Goal: Task Accomplishment & Management: Complete application form

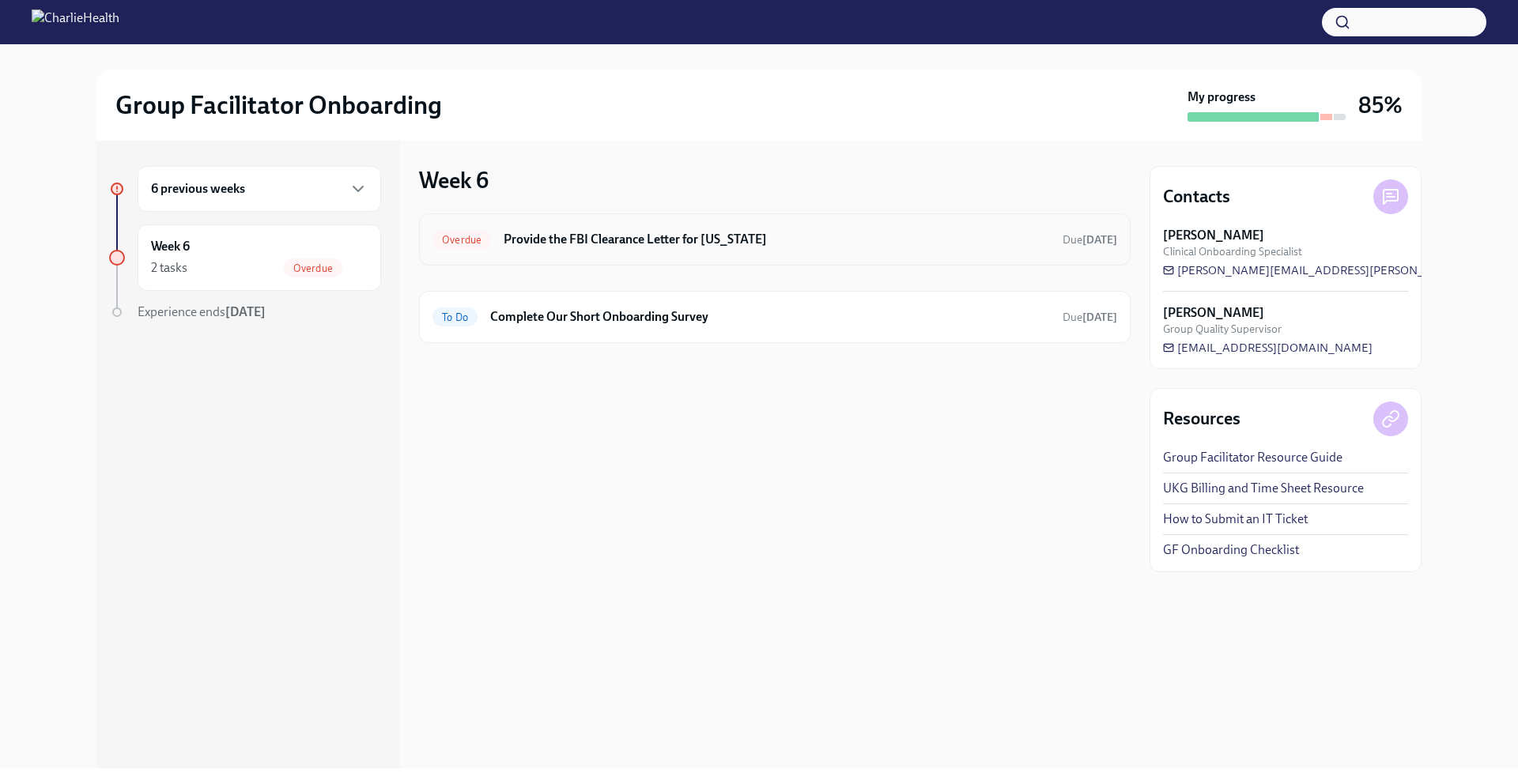
click at [830, 233] on h6 "Provide the FBI Clearance Letter for [US_STATE]" at bounding box center [776, 239] width 546 height 17
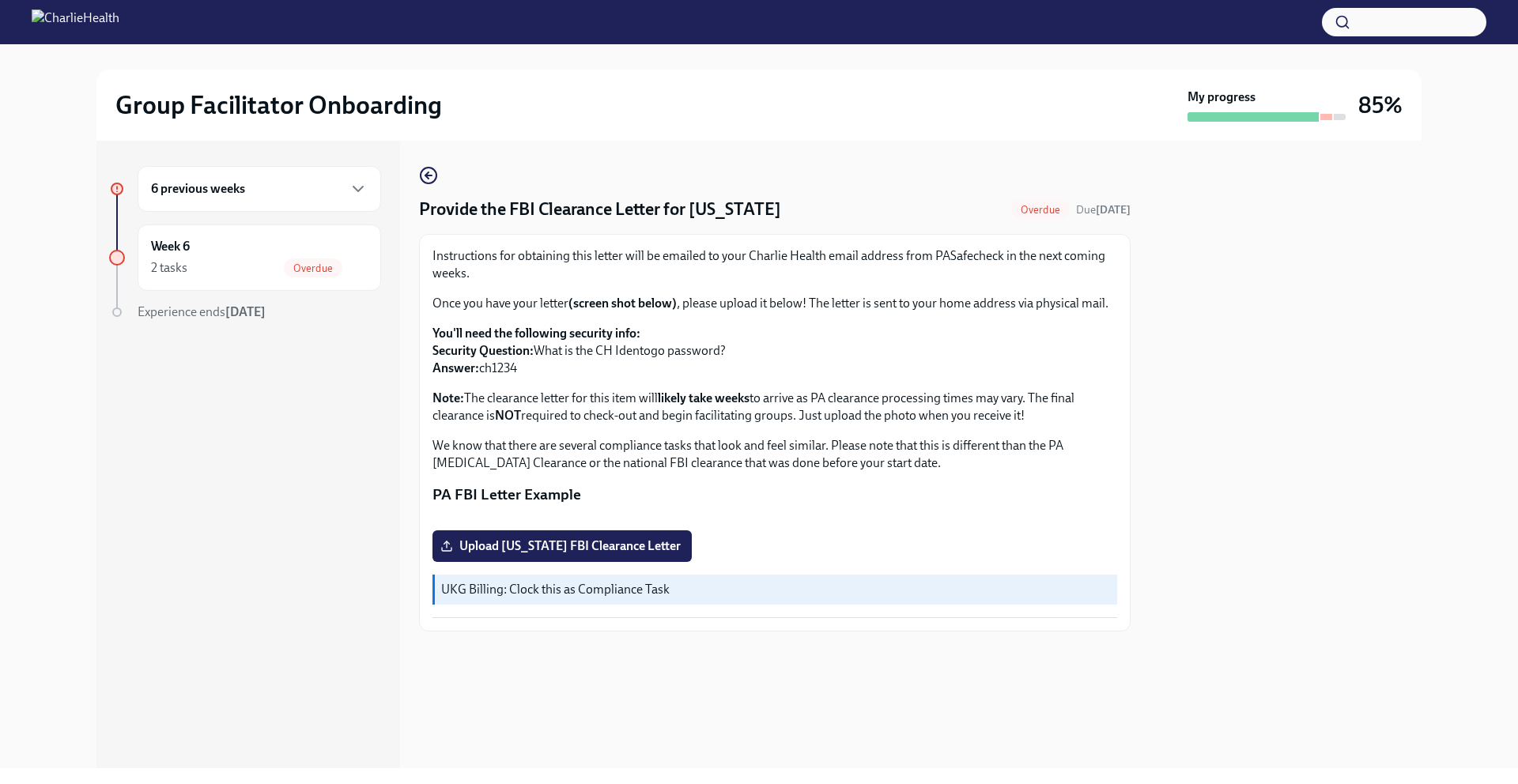
scroll to position [155, 0]
click at [647, 554] on span "Upload [US_STATE] FBI Clearance Letter" at bounding box center [562, 546] width 237 height 16
click at [0, 0] on input "Upload [US_STATE] FBI Clearance Letter" at bounding box center [0, 0] width 0 height 0
click at [277, 190] on div "6 previous weeks" at bounding box center [259, 188] width 216 height 19
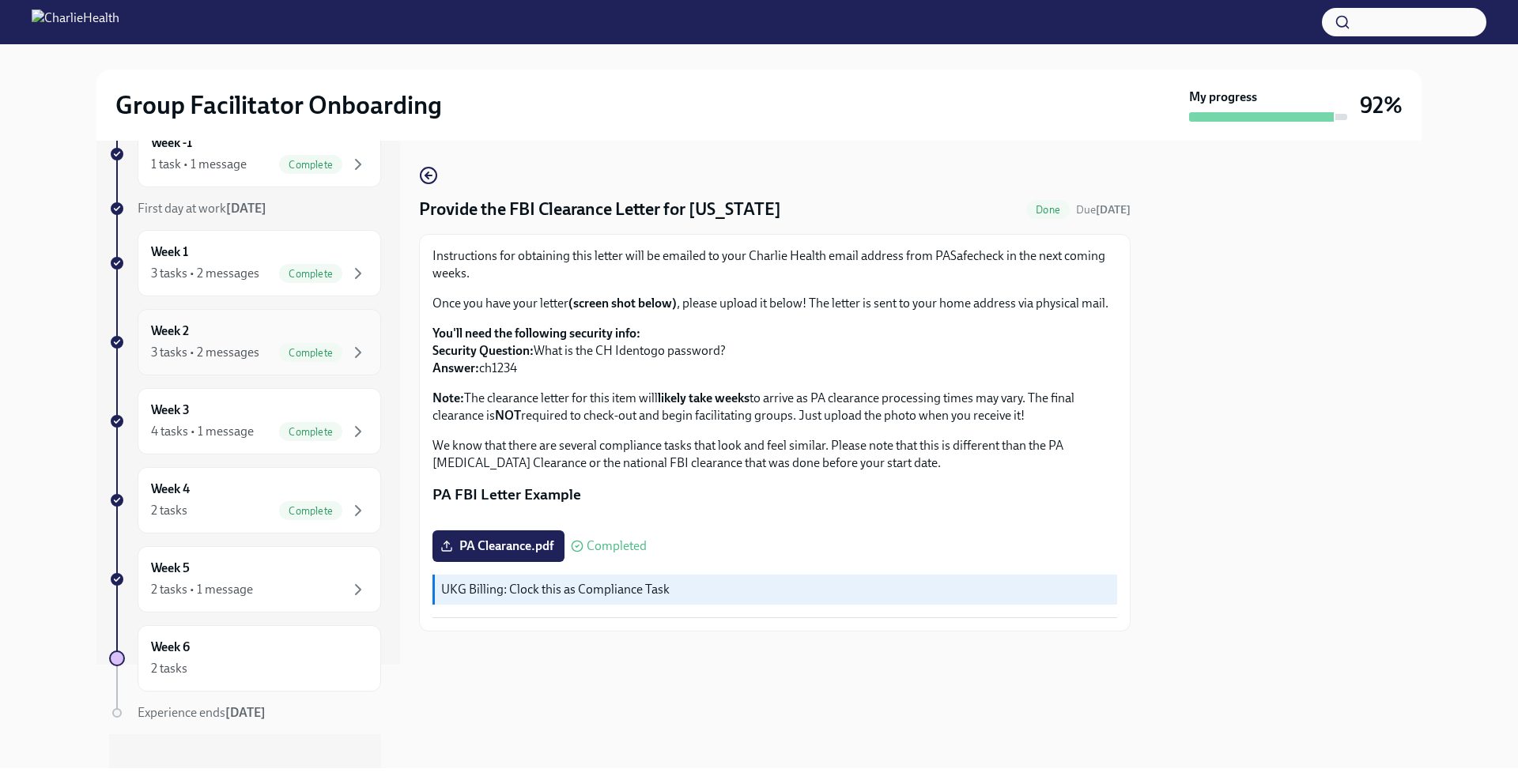
scroll to position [120, 0]
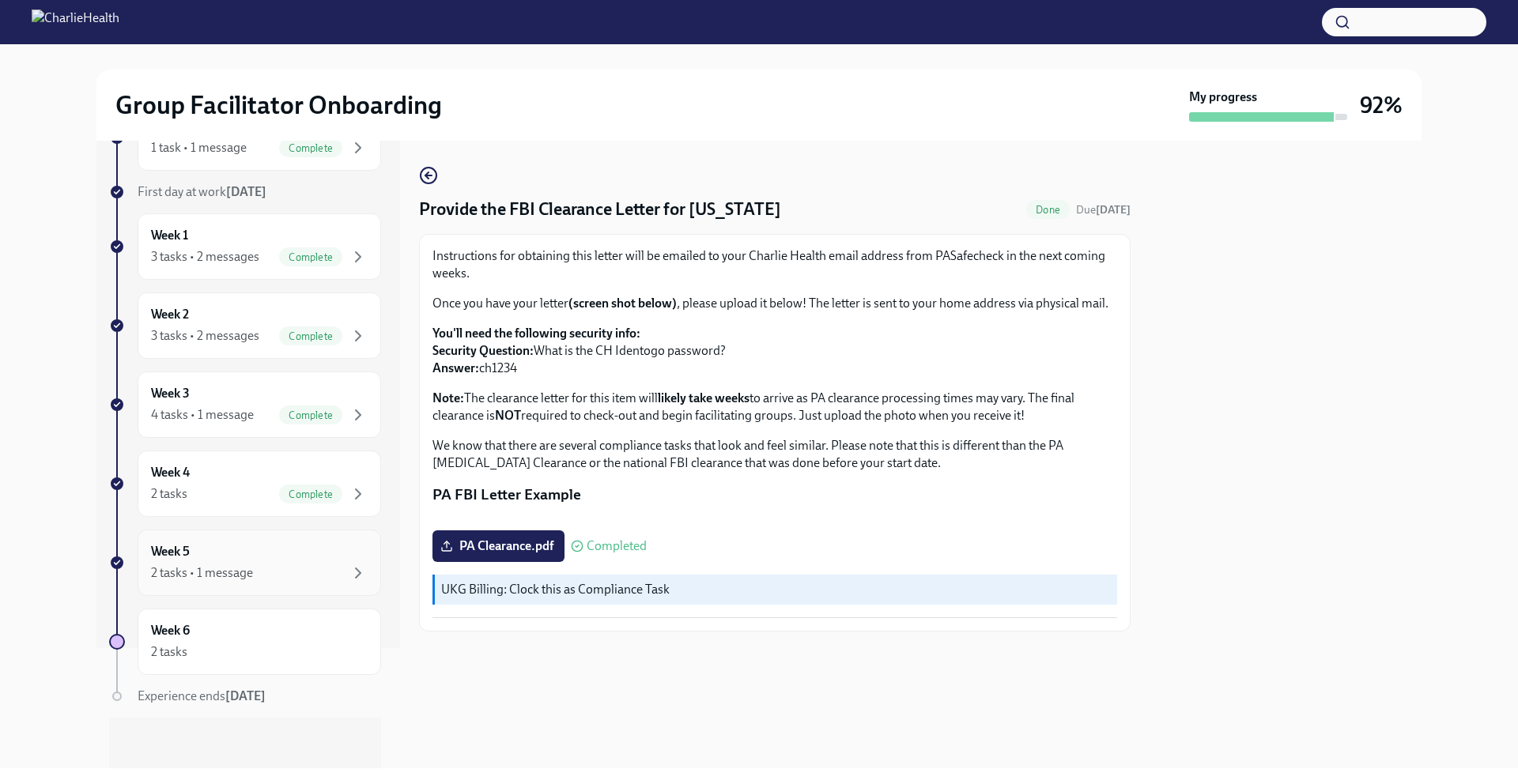
click at [307, 564] on div "2 tasks • 1 message" at bounding box center [259, 573] width 216 height 19
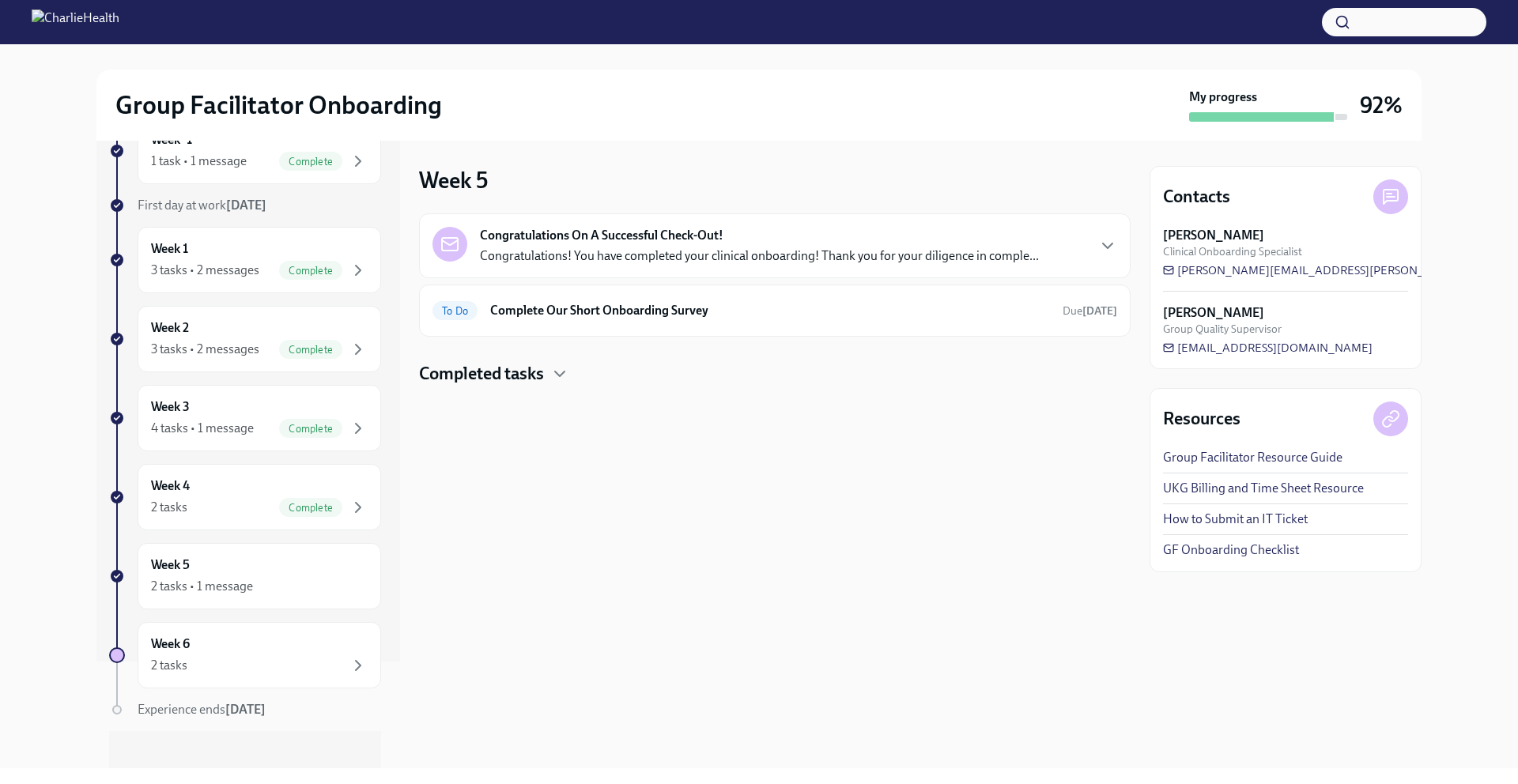
scroll to position [120, 0]
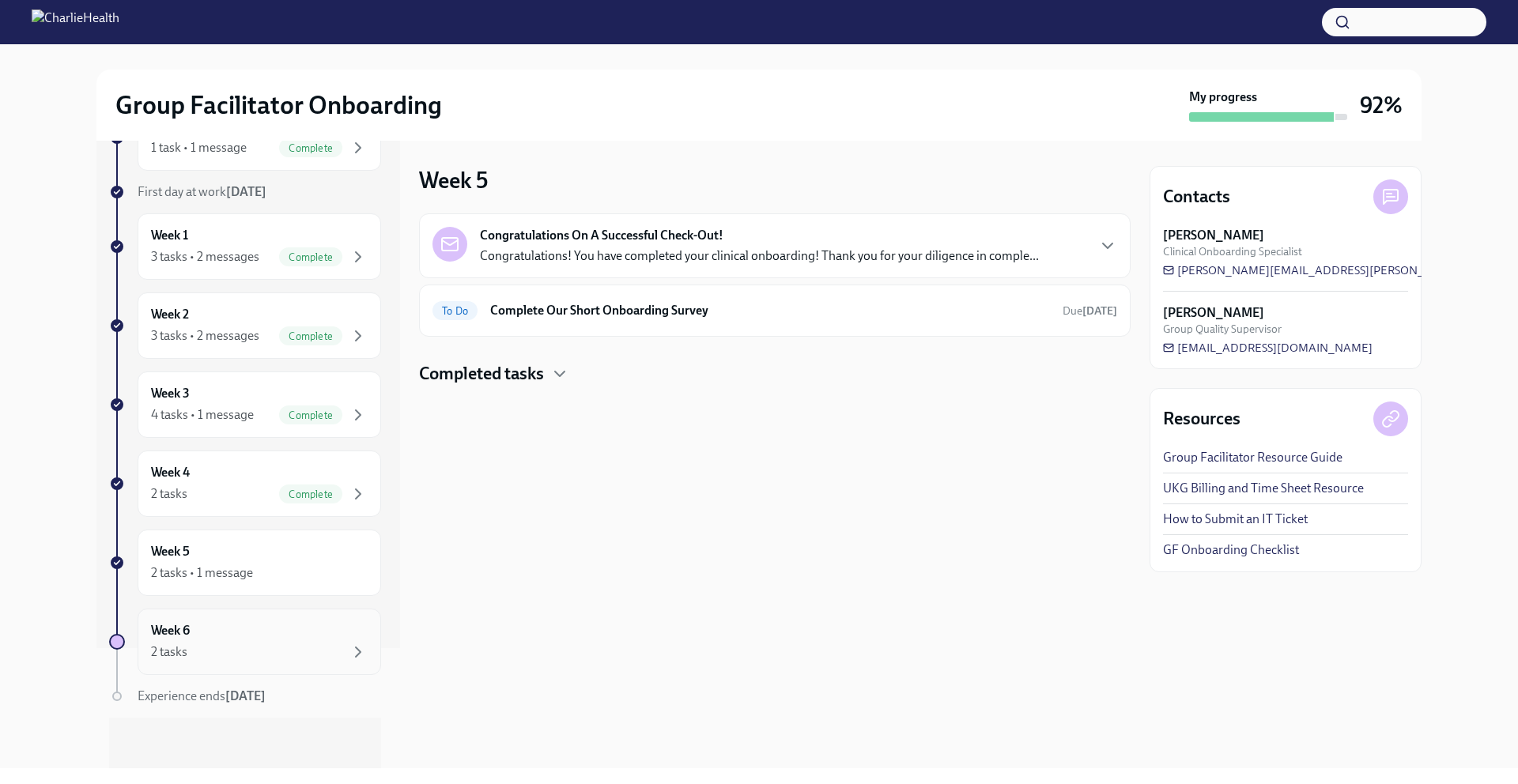
click at [285, 655] on div "2 tasks" at bounding box center [259, 652] width 216 height 19
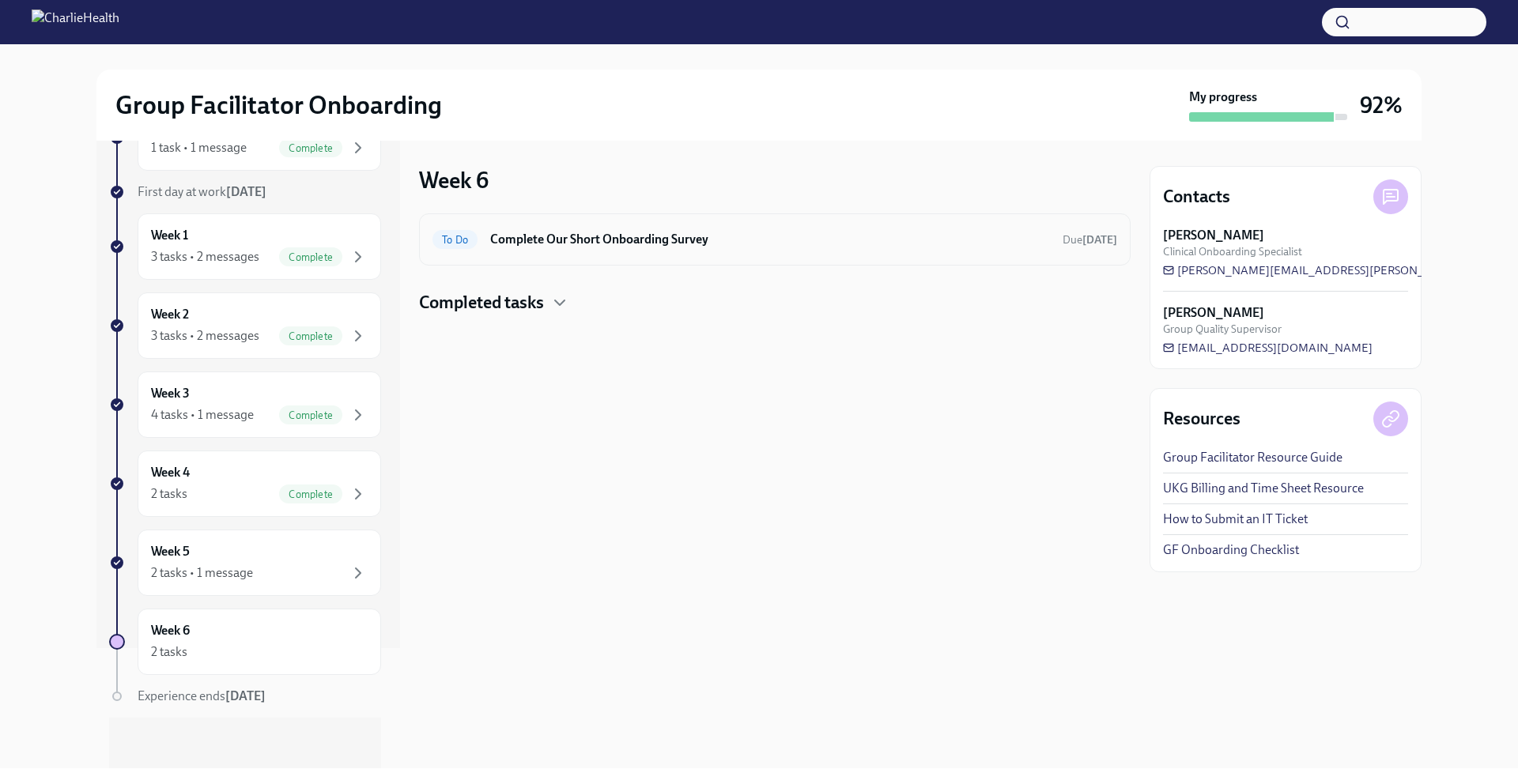
click at [772, 240] on h6 "Complete Our Short Onboarding Survey" at bounding box center [770, 239] width 559 height 17
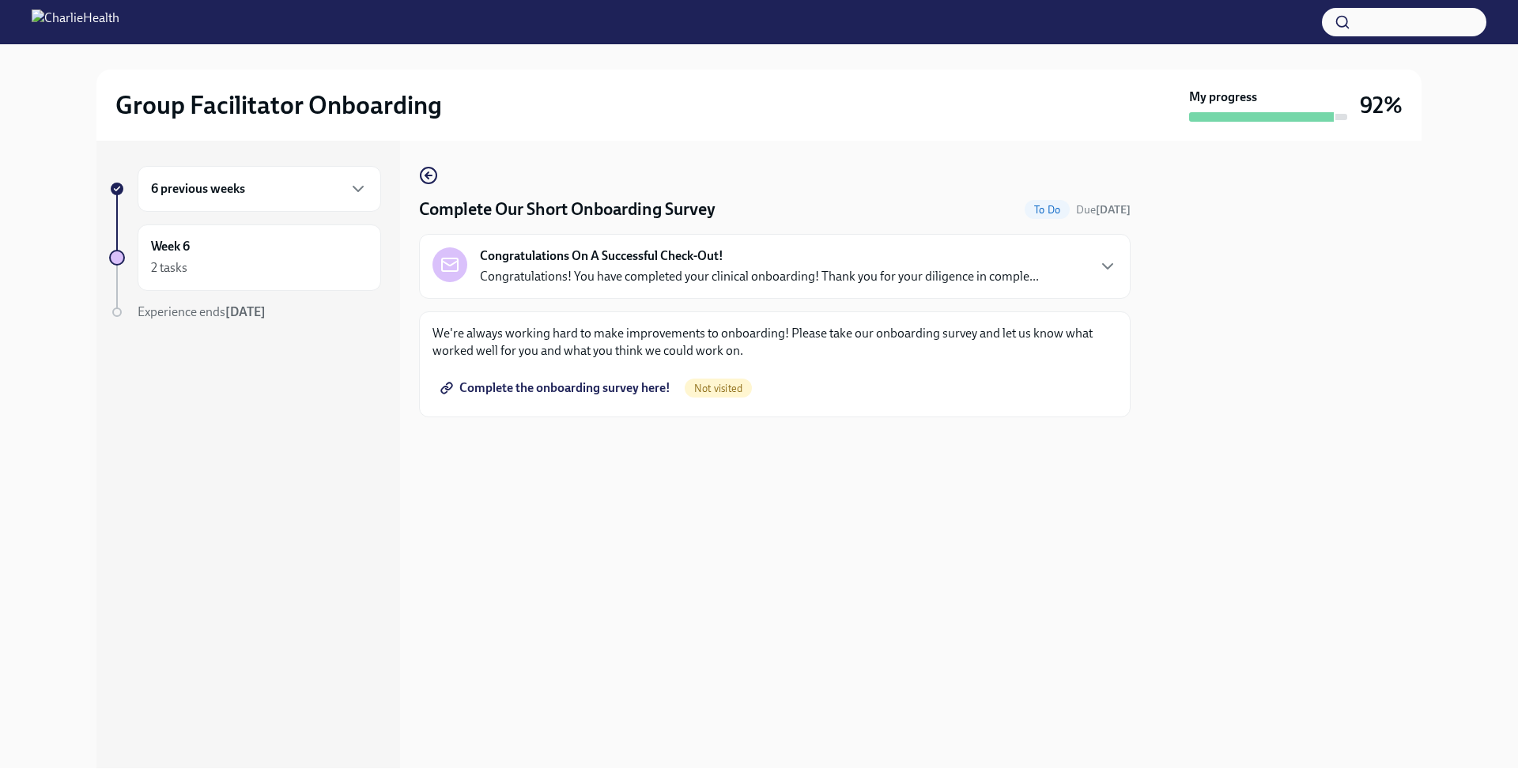
click at [572, 389] on span "Complete the onboarding survey here!" at bounding box center [557, 388] width 227 height 16
